Goal: Contribute content

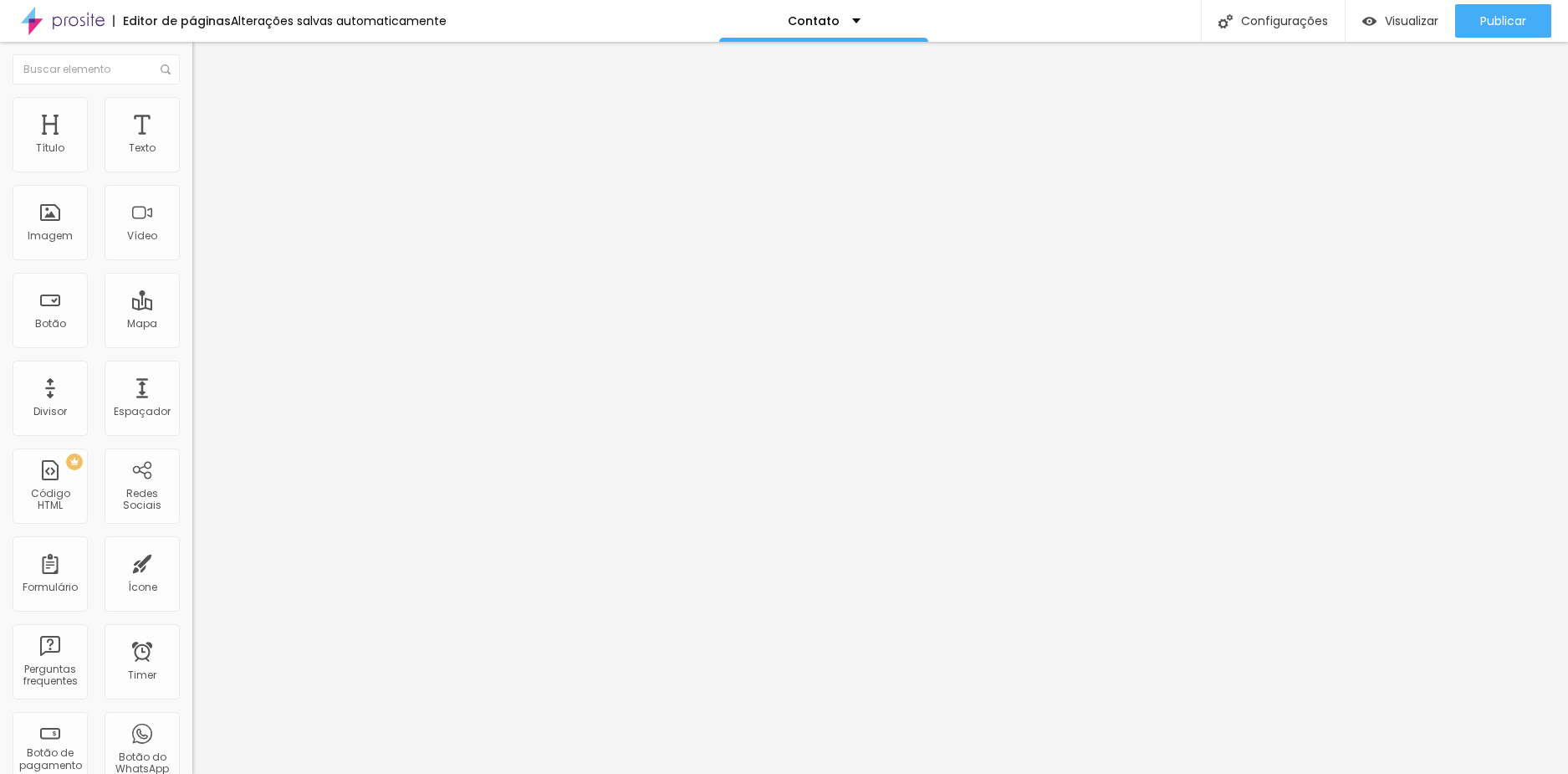
click at [208, 115] on span "Estilo" at bounding box center [220, 108] width 26 height 14
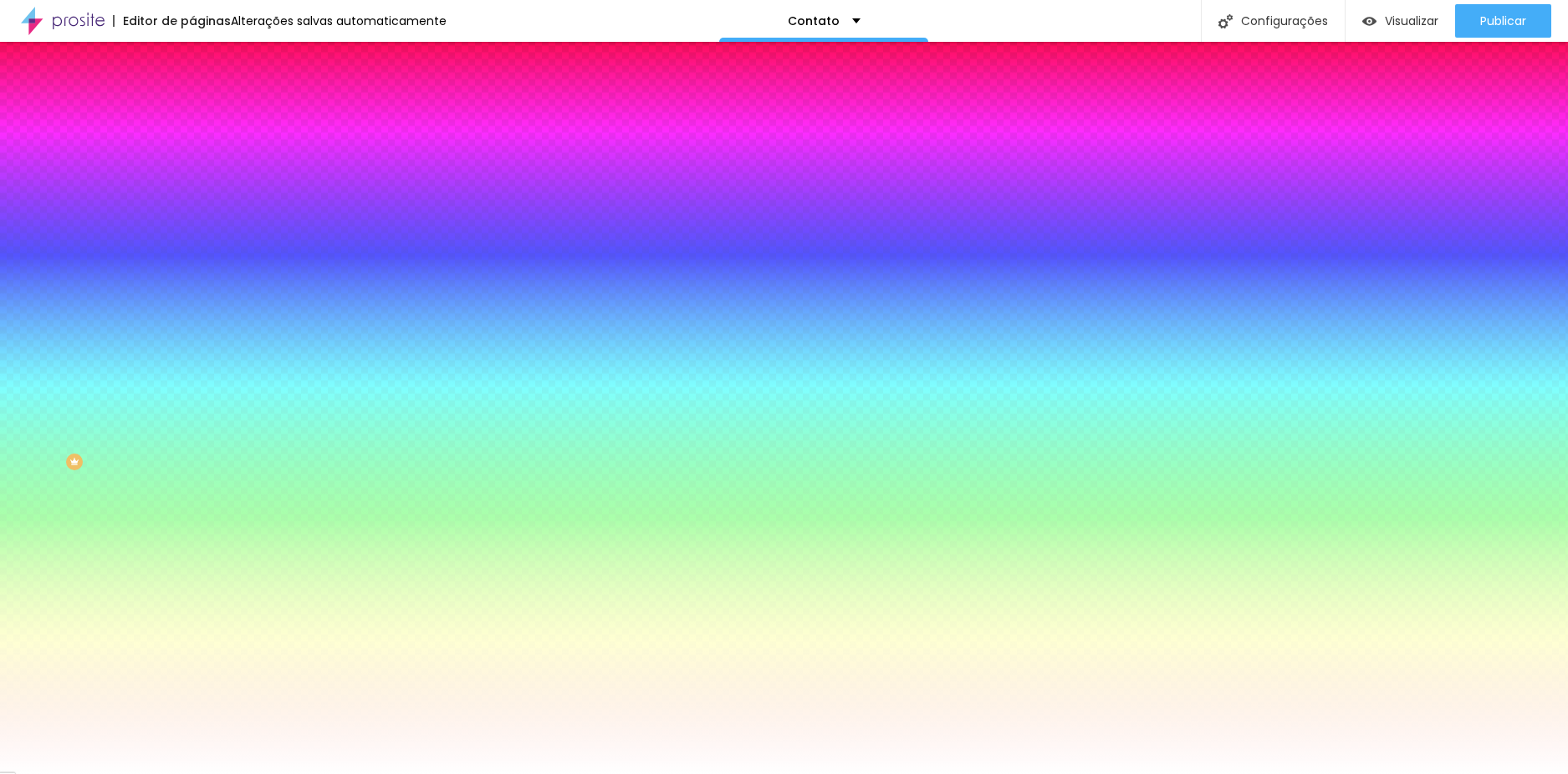
click at [193, 97] on li "Conteúdo" at bounding box center [289, 88] width 193 height 17
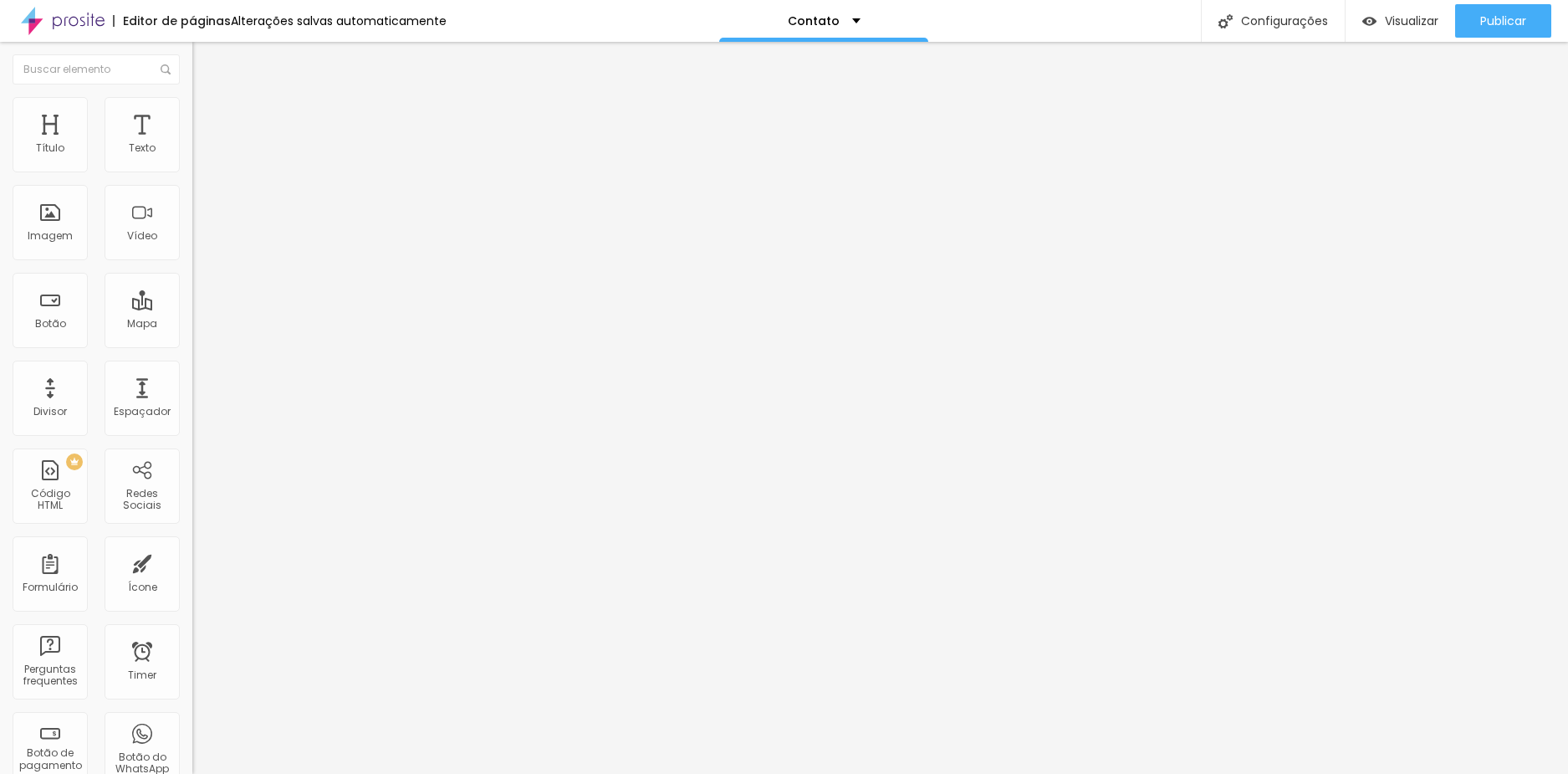
click at [193, 144] on span "Adicionar imagem" at bounding box center [246, 137] width 108 height 14
click at [199, 156] on icon "button" at bounding box center [204, 151] width 10 height 10
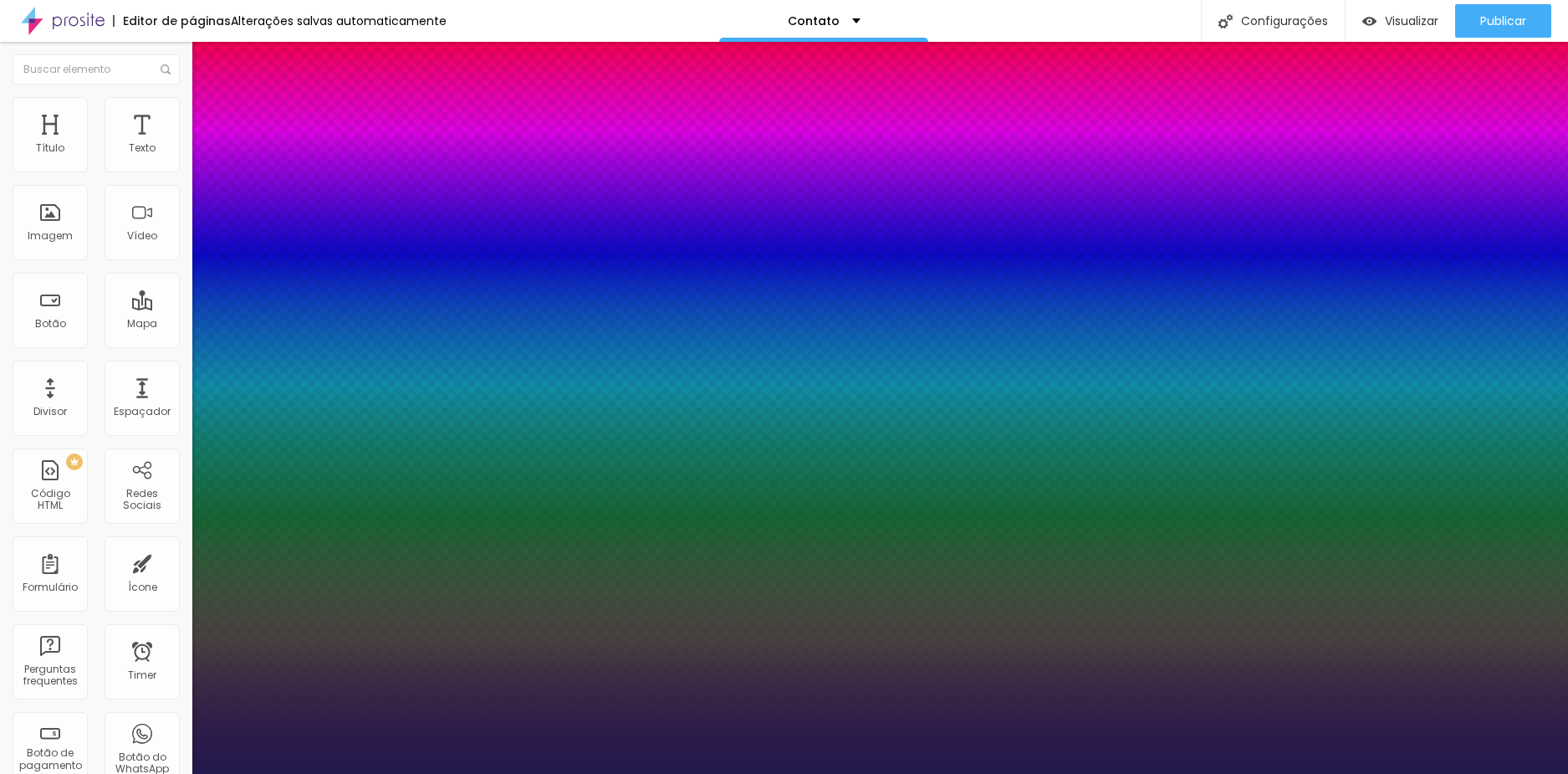
type input "1"
type input "15"
type input "1"
type input "16"
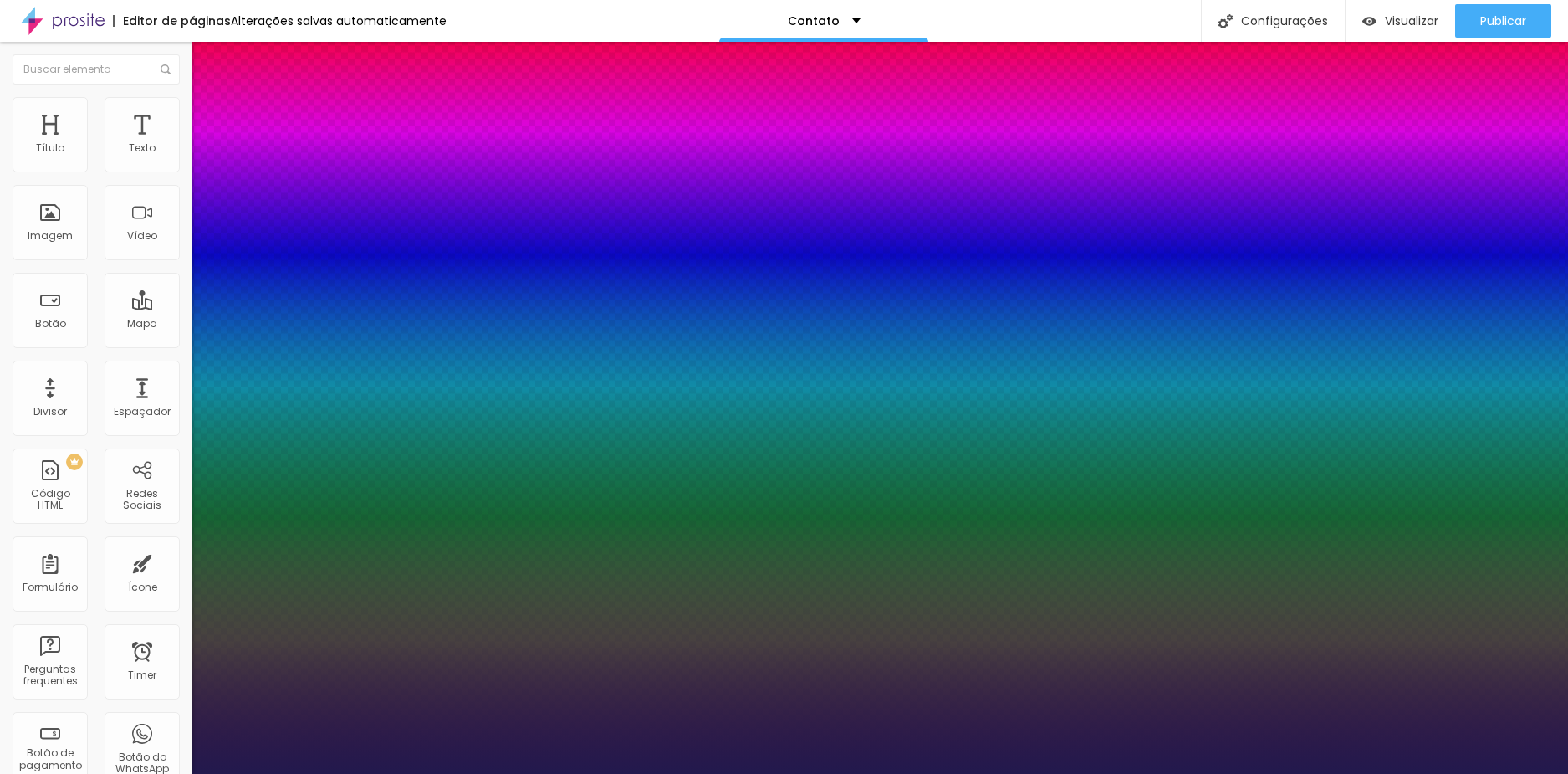
type input "16"
type input "1"
type input "17"
type input "1"
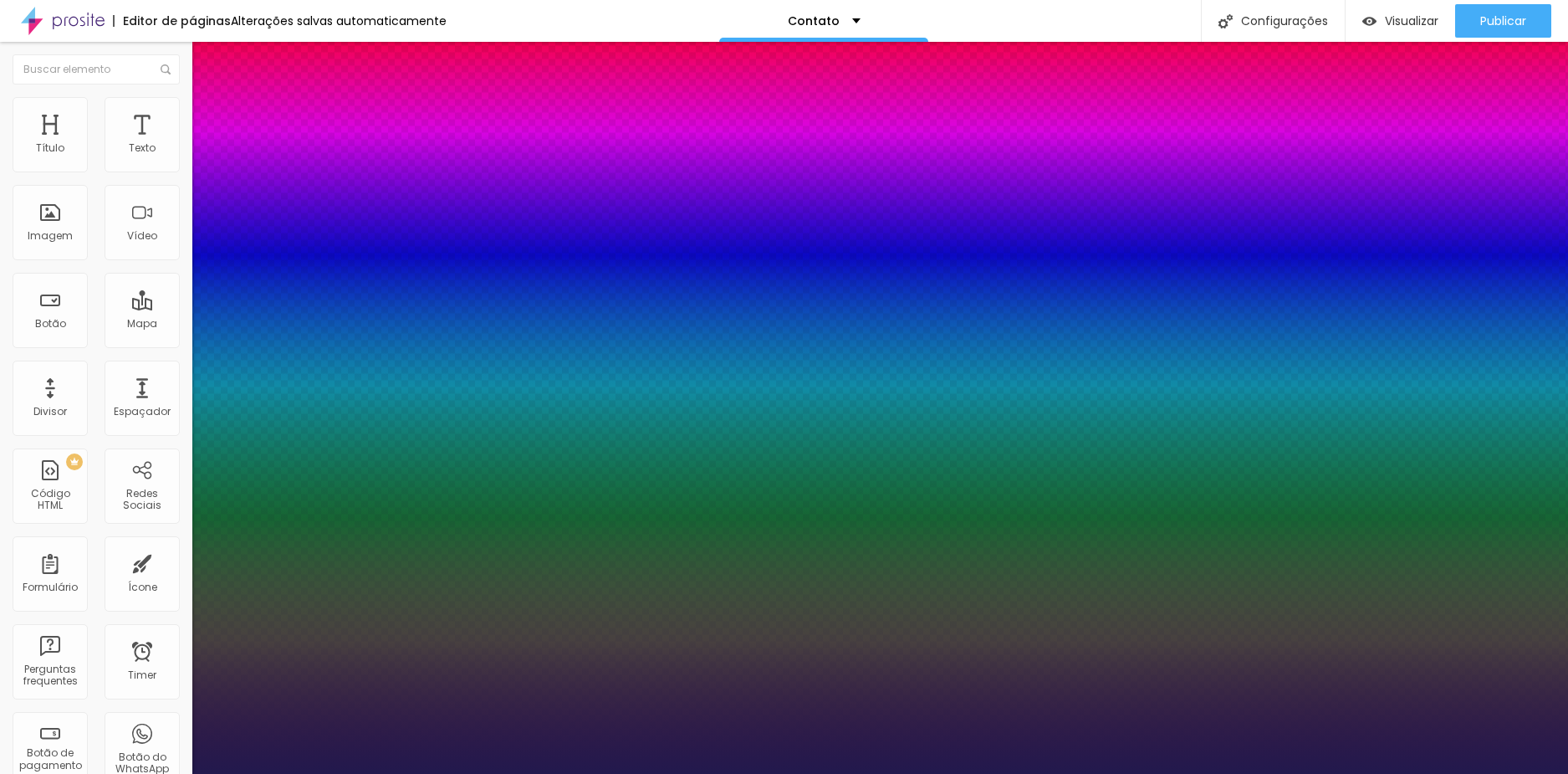
type input "18"
type input "1"
type input "19"
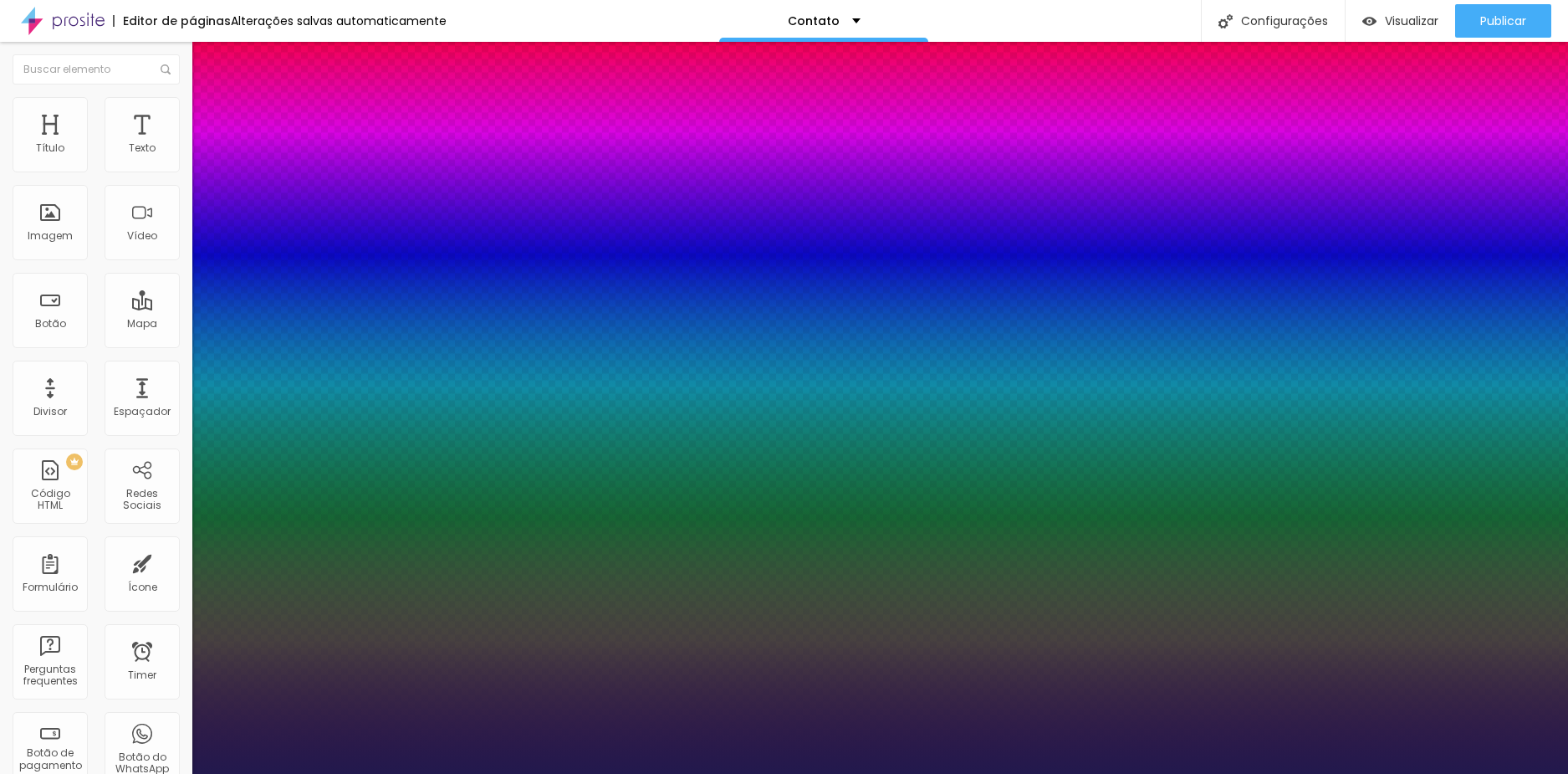
type input "1"
type input "19"
type input "1"
click at [865, 773] on div at bounding box center [784, 774] width 1568 height 0
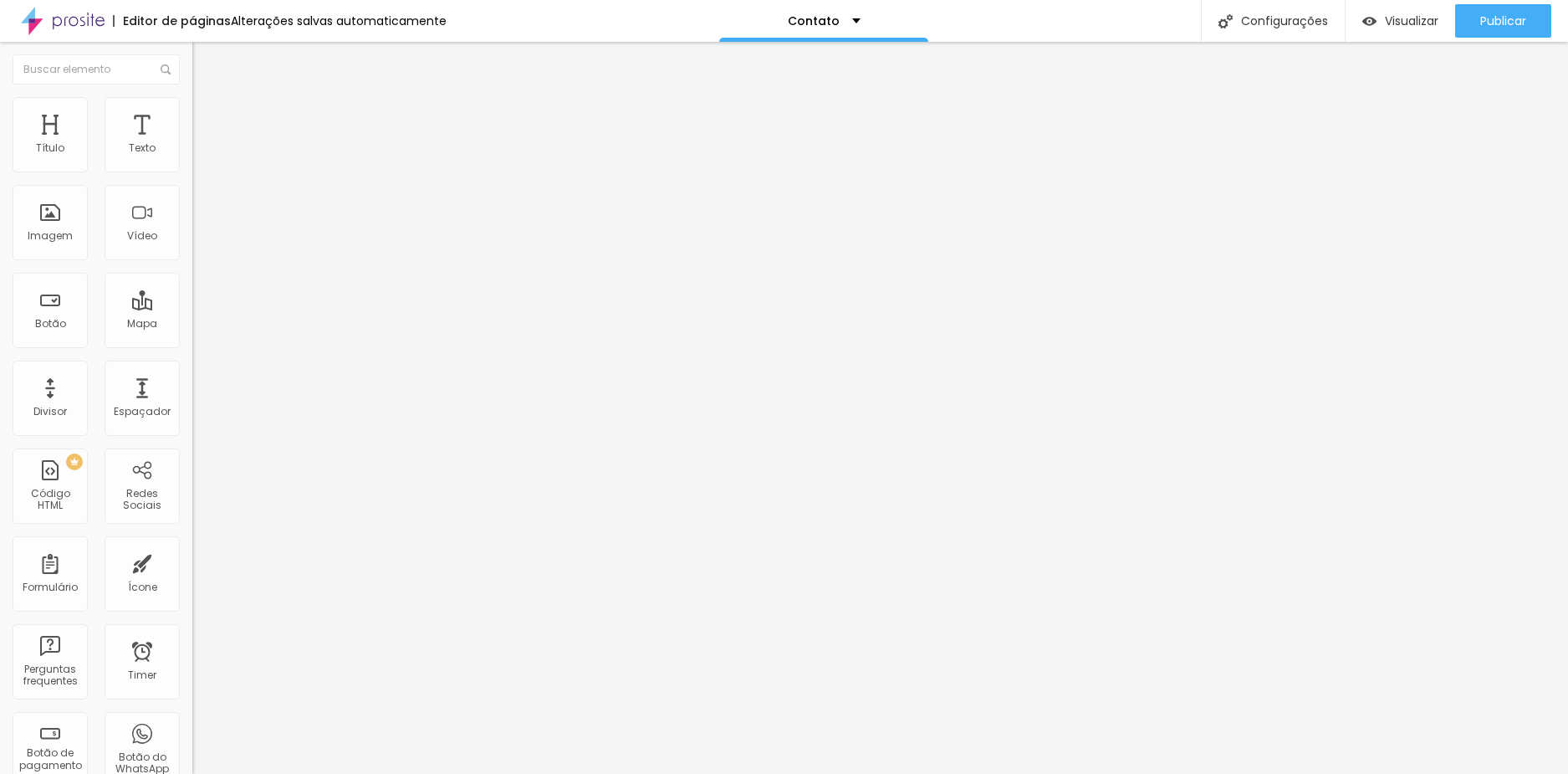
click at [193, 161] on button "button" at bounding box center [205, 152] width 24 height 18
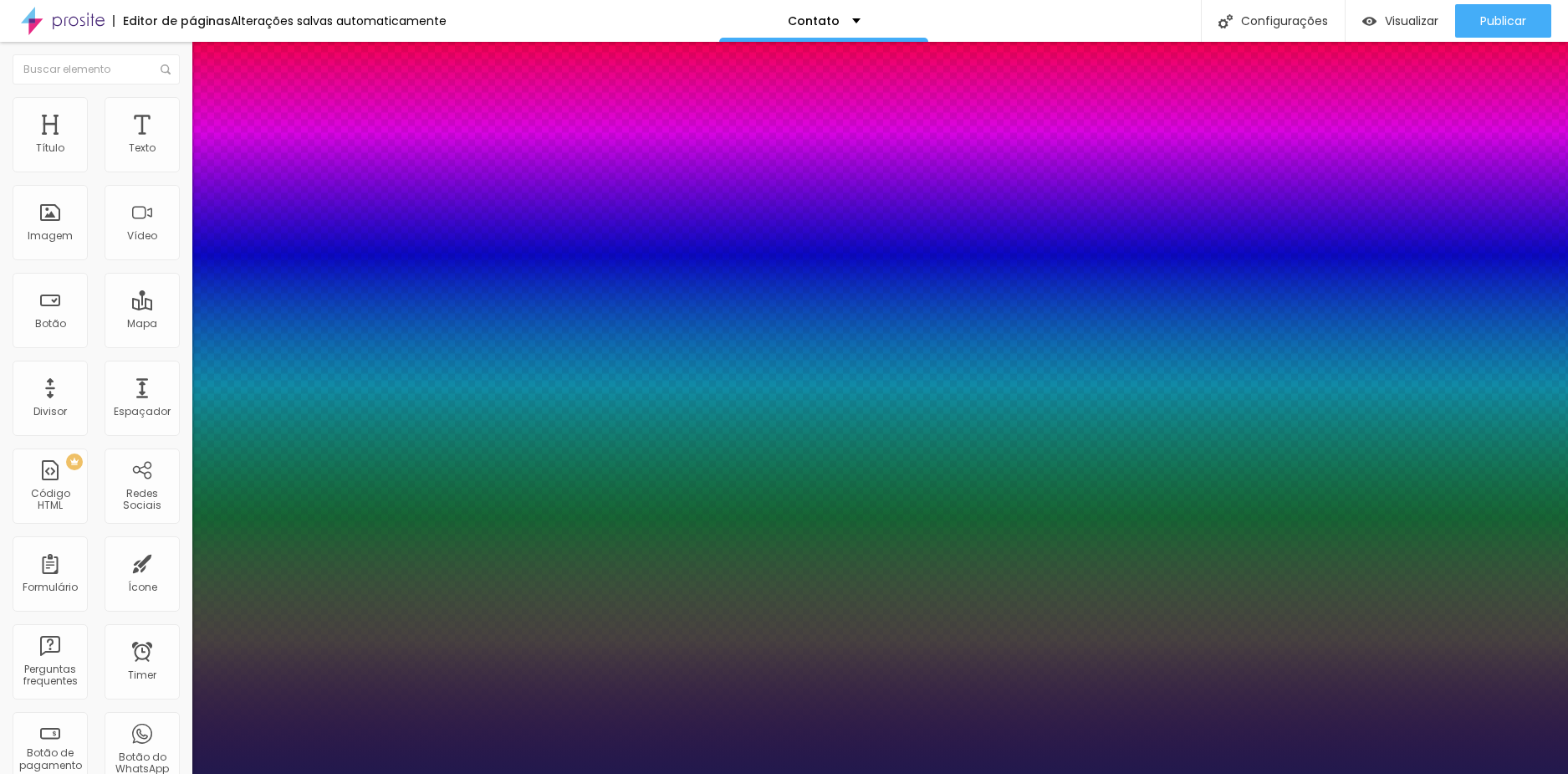
type input "1"
type input "20"
type input "1"
type input "23"
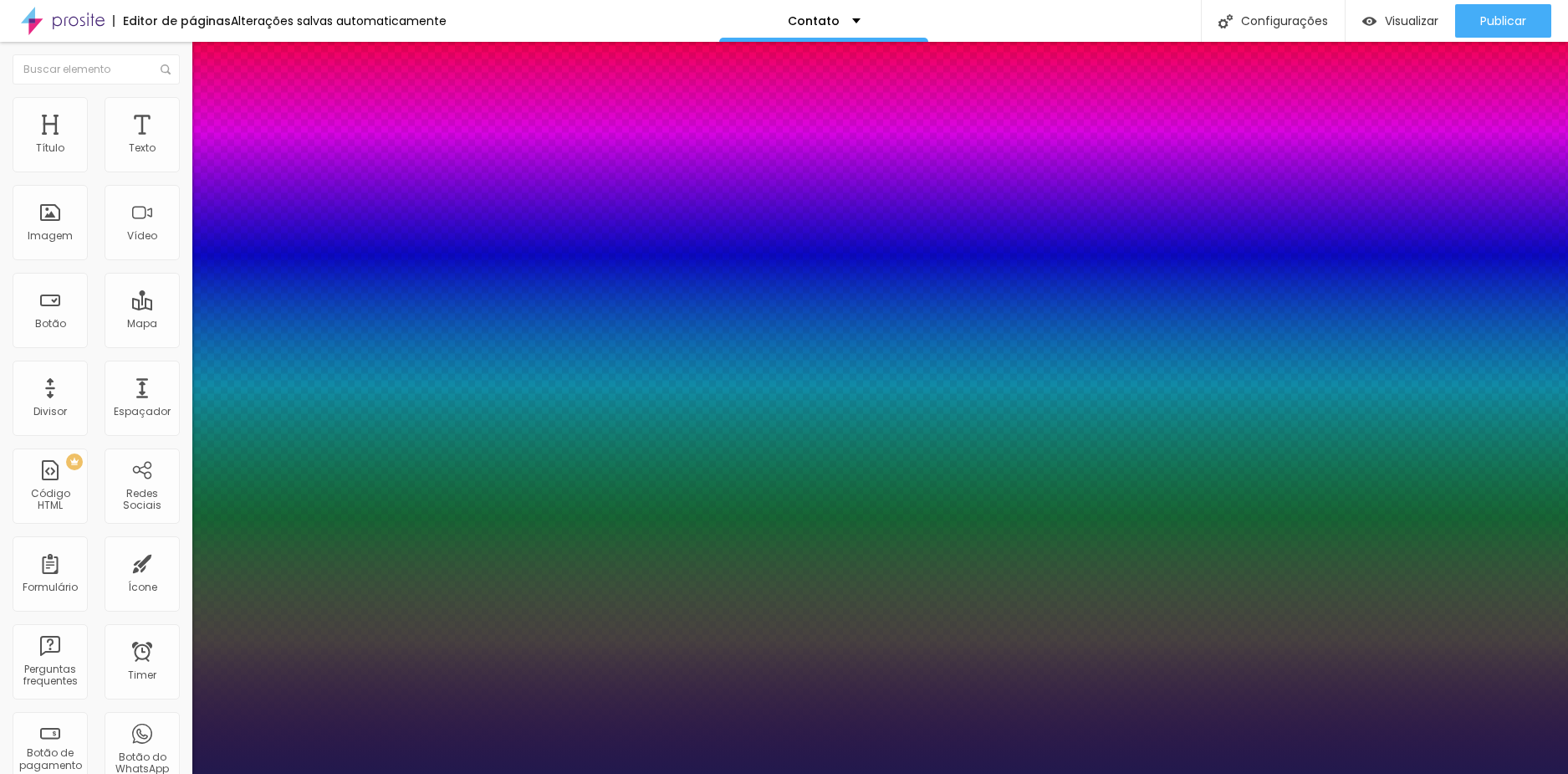
type input "23"
type input "1"
type input "26"
type input "1"
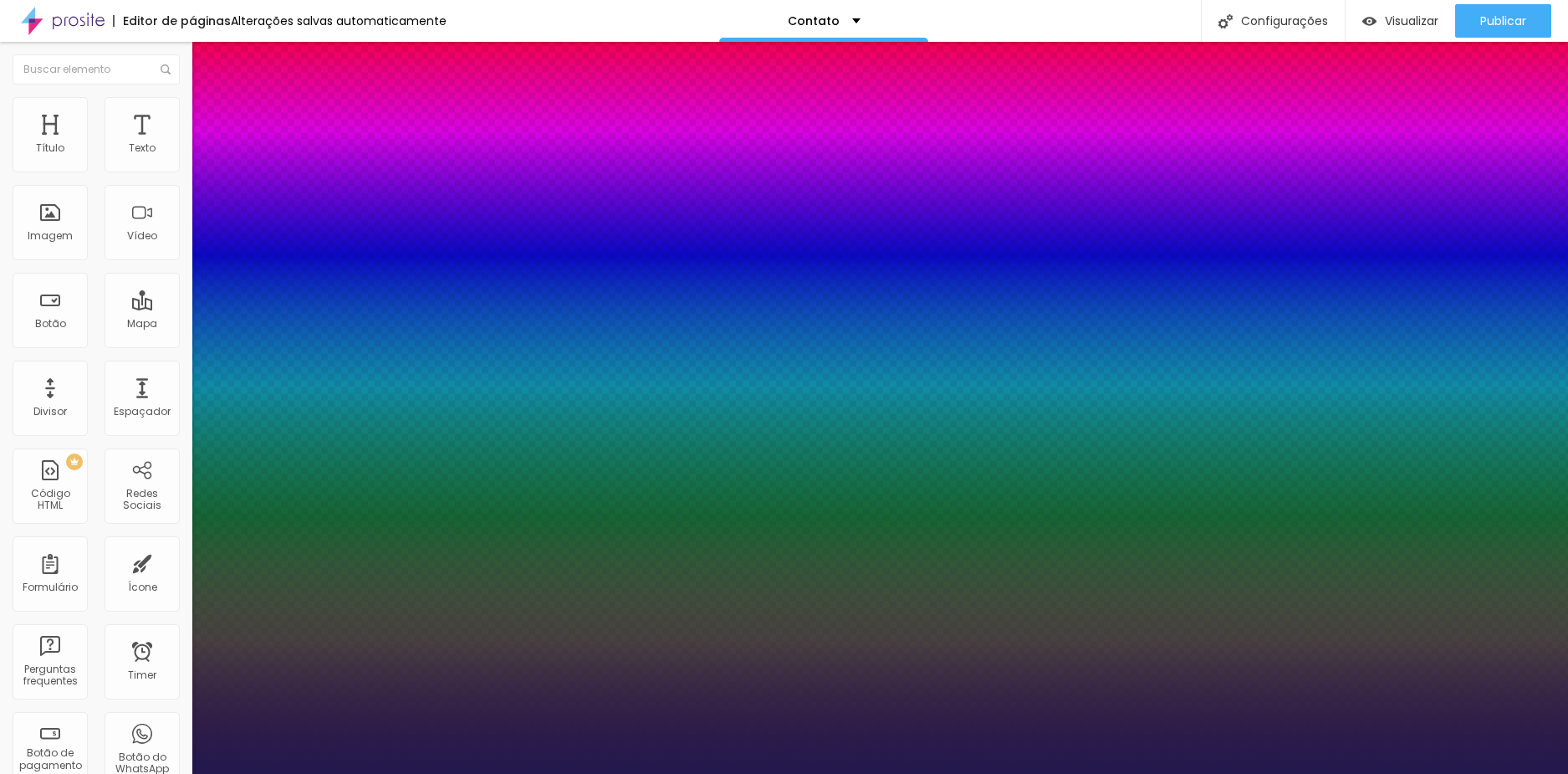
type input "27"
type input "1"
drag, startPoint x: 229, startPoint y: 289, endPoint x: 240, endPoint y: 289, distance: 11.0
type input "27"
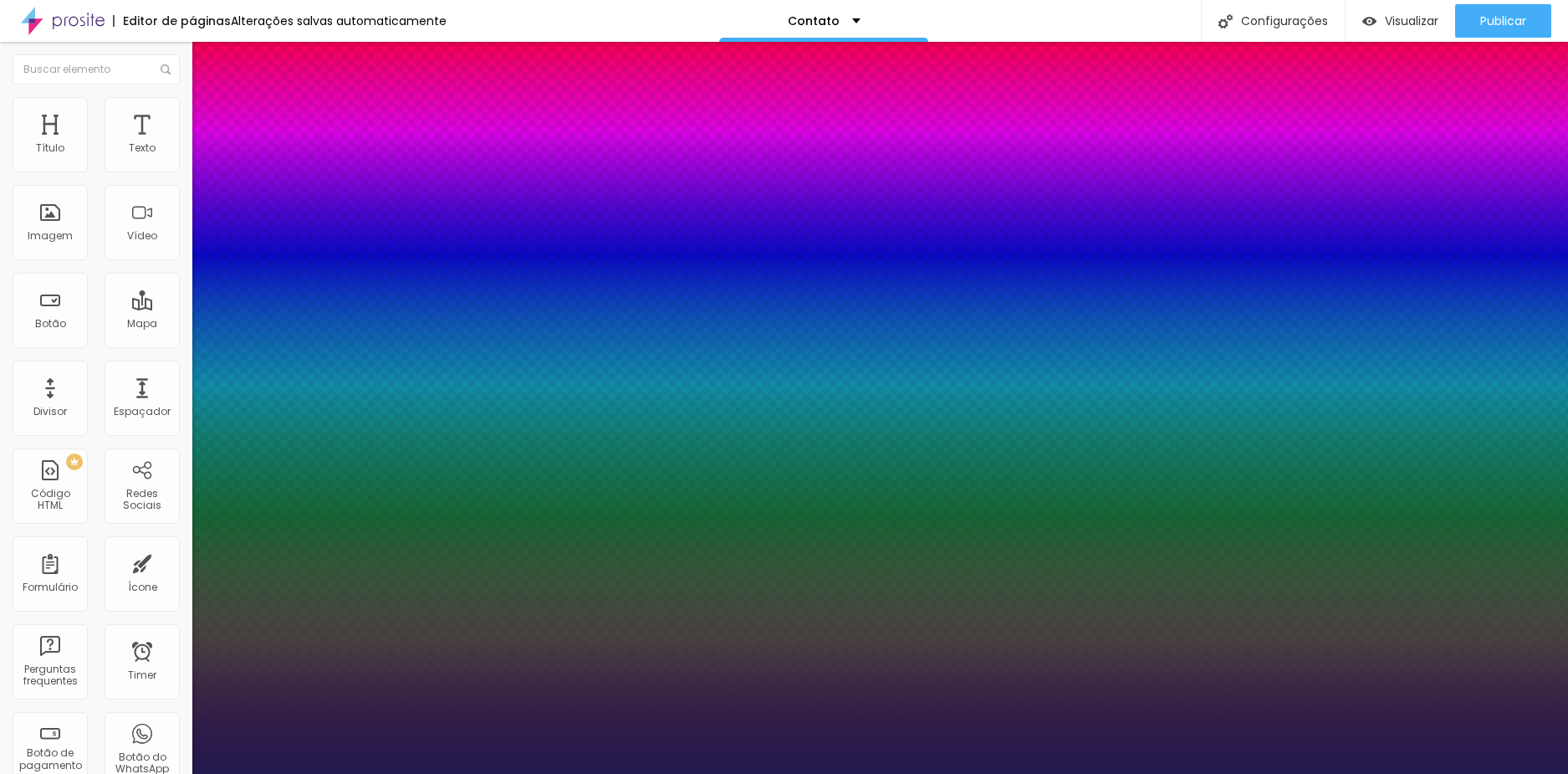
click at [1003, 773] on div at bounding box center [784, 774] width 1568 height 0
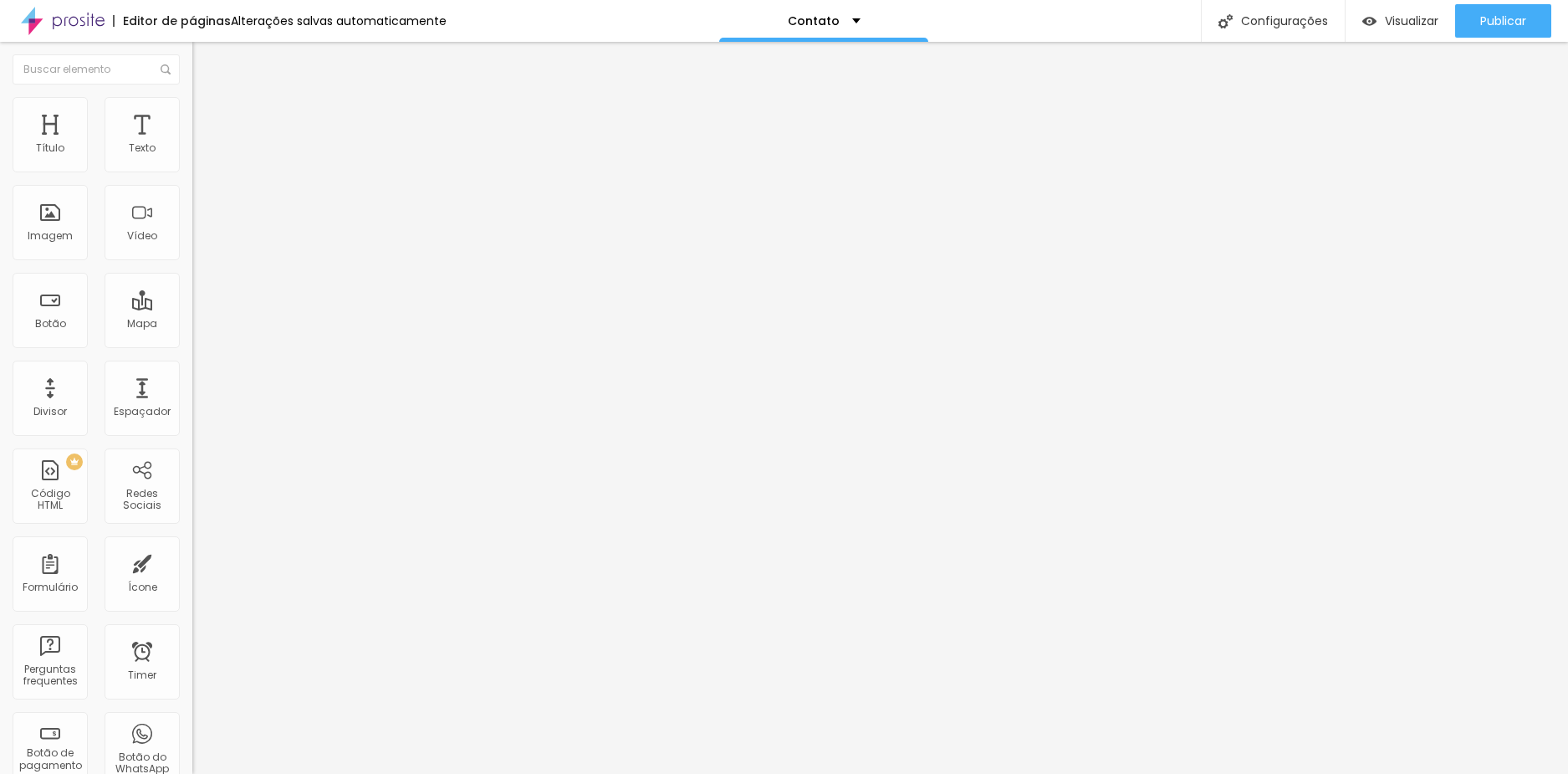
click at [193, 649] on img at bounding box center [199, 655] width 12 height 12
click at [193, 119] on img at bounding box center [200, 117] width 15 height 15
click at [193, 274] on button at bounding box center [205, 283] width 24 height 18
radio input "false"
click at [193, 274] on button at bounding box center [205, 283] width 24 height 18
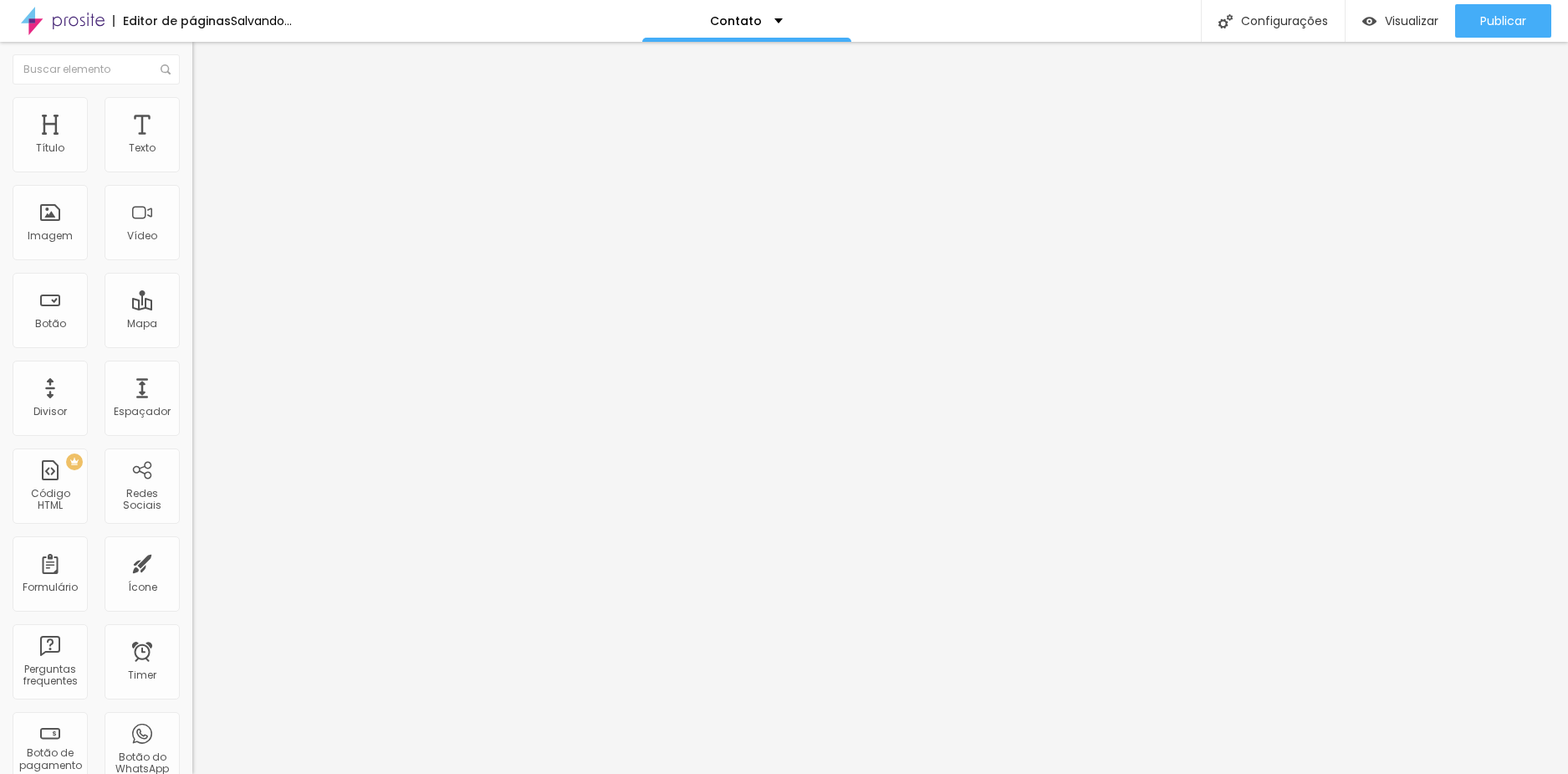
radio input "false"
radio input "true"
click at [193, 274] on button at bounding box center [205, 283] width 24 height 18
radio input "true"
radio input "false"
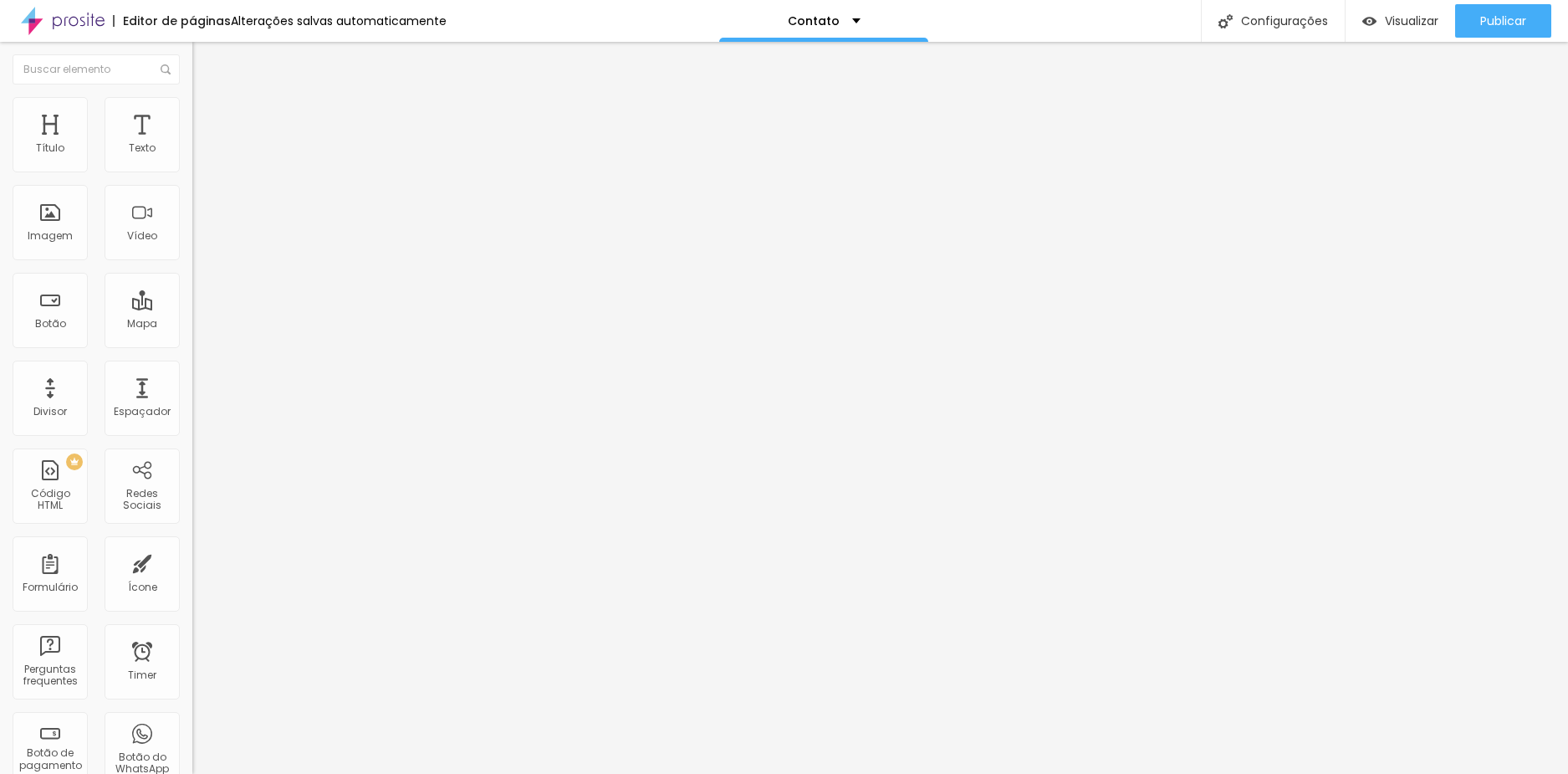
click at [193, 274] on button at bounding box center [205, 283] width 24 height 18
radio input "false"
radio input "true"
click at [193, 548] on span "Verde claro" at bounding box center [221, 555] width 59 height 14
click at [193, 574] on span "Verde escuro" at bounding box center [225, 581] width 67 height 14
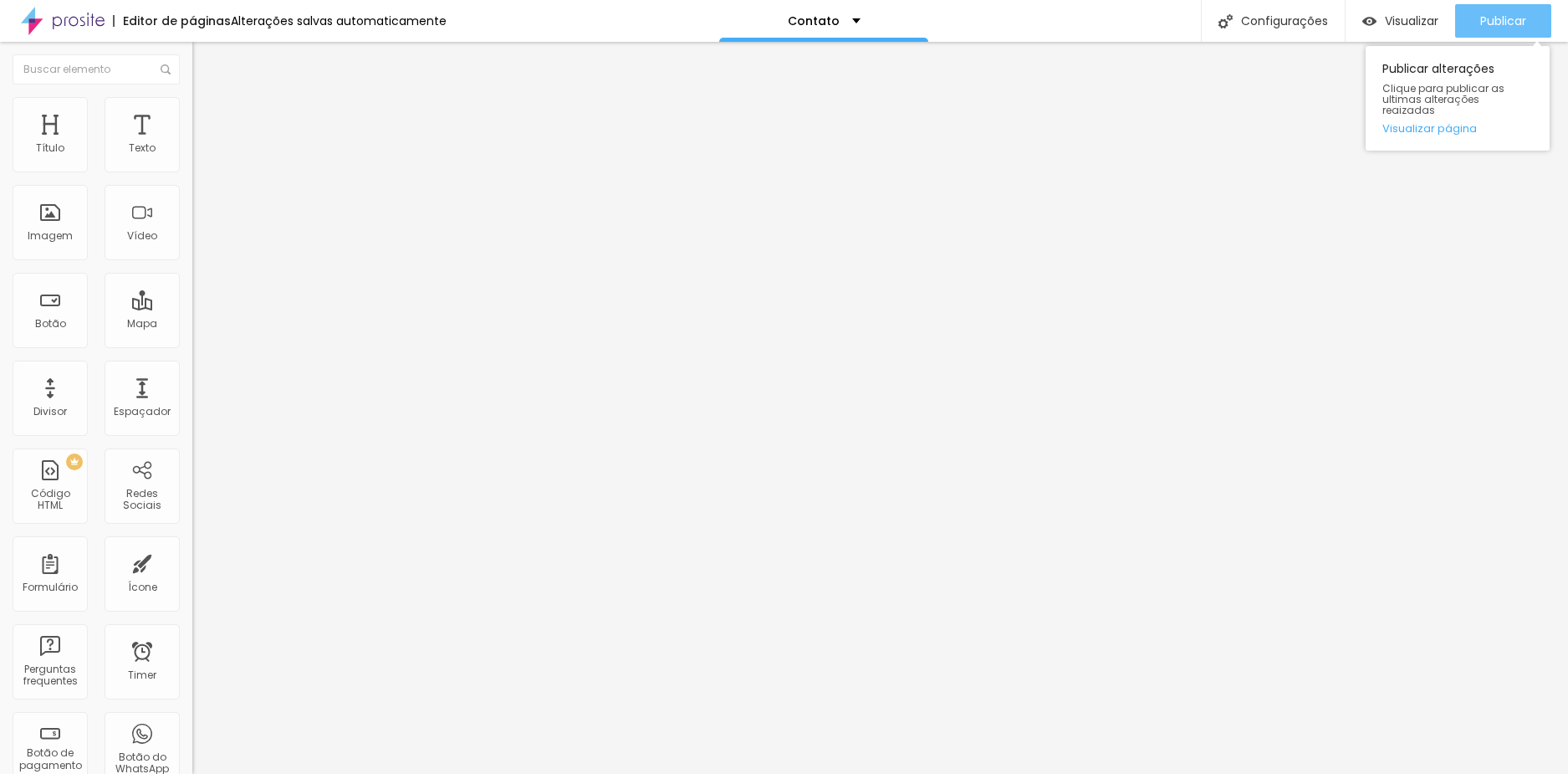
click at [1497, 22] on span "Publicar" at bounding box center [1502, 20] width 46 height 13
